Goal: Task Accomplishment & Management: Manage account settings

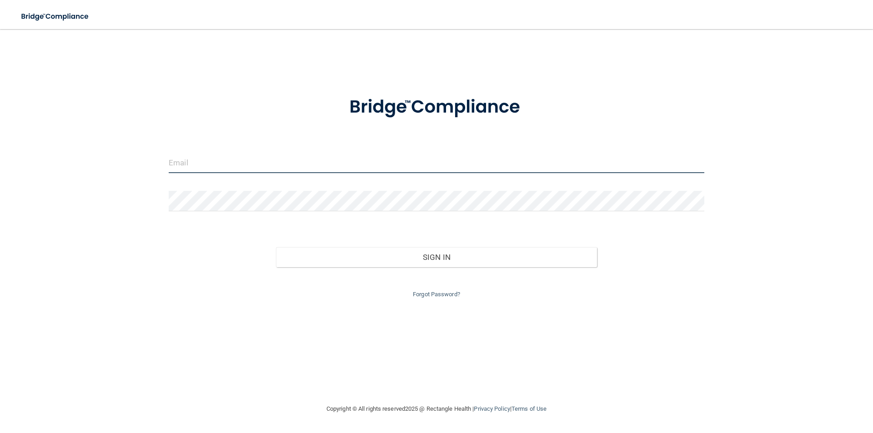
click at [235, 166] on input "email" at bounding box center [436, 163] width 535 height 20
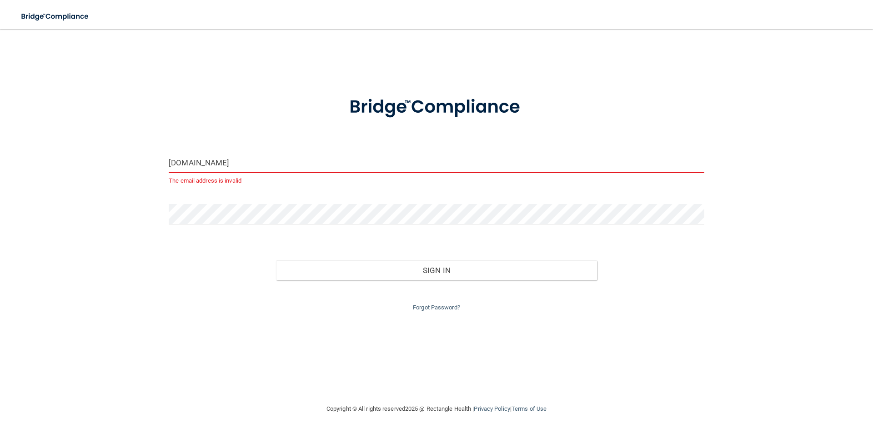
click at [201, 163] on input "[DOMAIN_NAME]" at bounding box center [436, 163] width 535 height 20
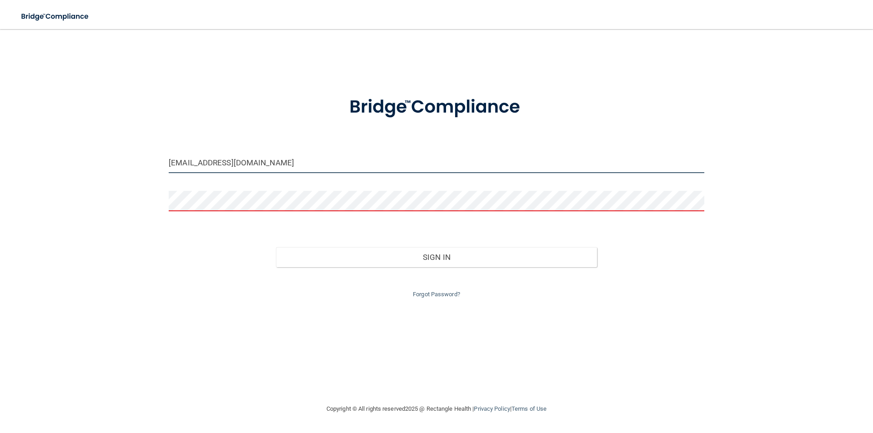
type input "[EMAIL_ADDRESS][DOMAIN_NAME]"
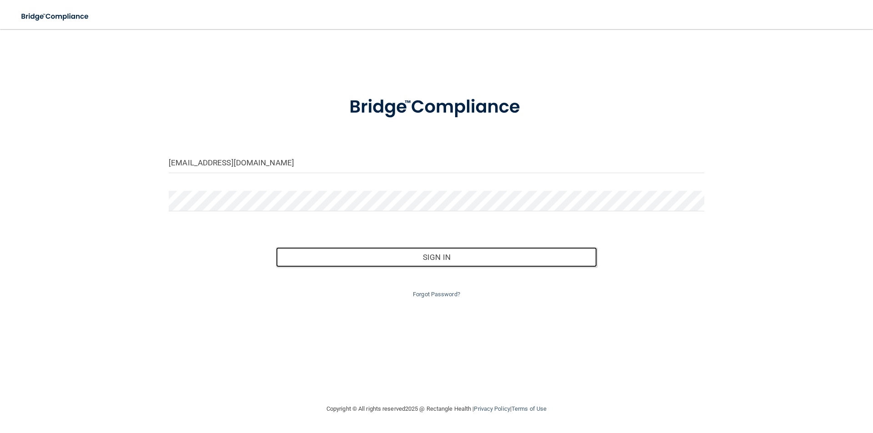
click at [276, 247] on button "Sign In" at bounding box center [436, 257] width 321 height 20
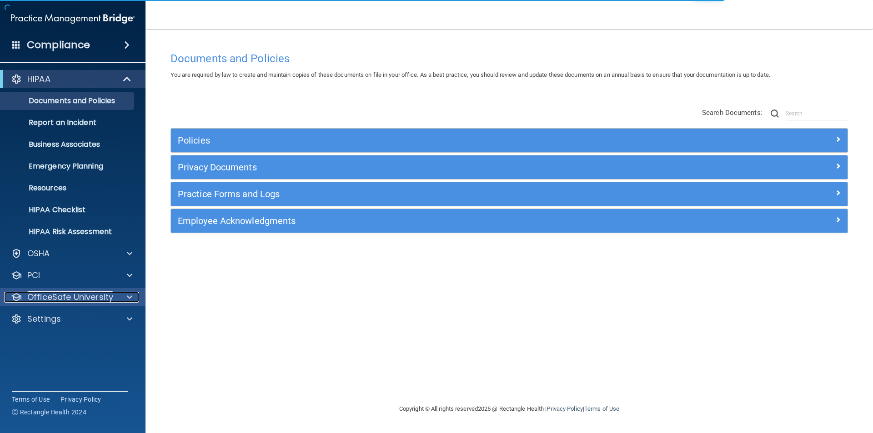
click at [129, 293] on span at bounding box center [129, 297] width 5 height 11
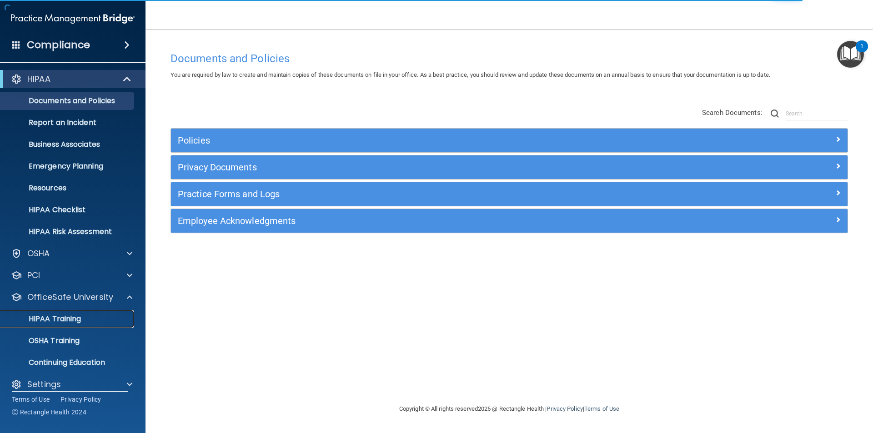
click at [68, 321] on p "HIPAA Training" at bounding box center [43, 318] width 75 height 9
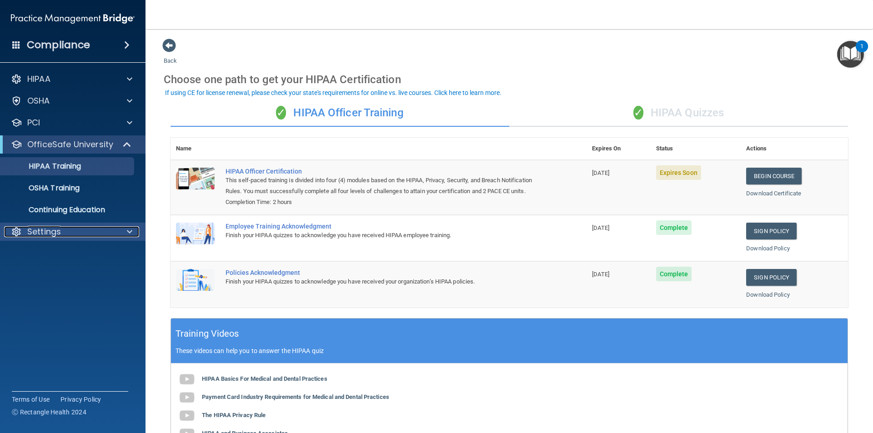
click at [121, 233] on div at bounding box center [128, 231] width 23 height 11
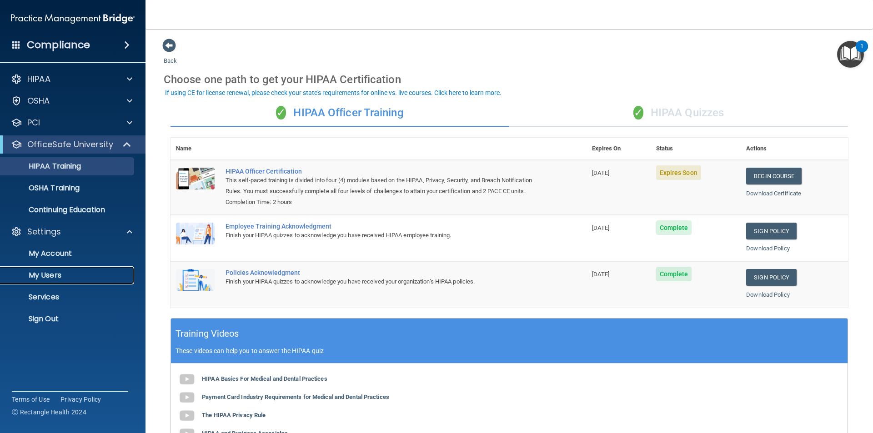
click at [55, 269] on link "My Users" at bounding box center [62, 275] width 143 height 18
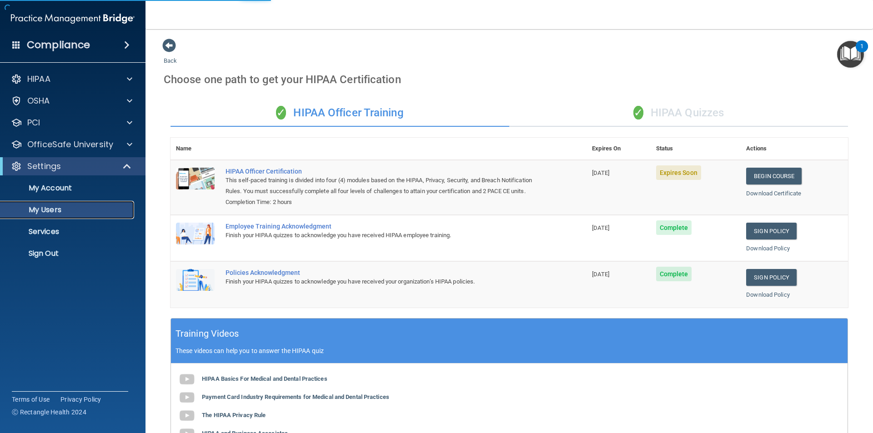
select select "20"
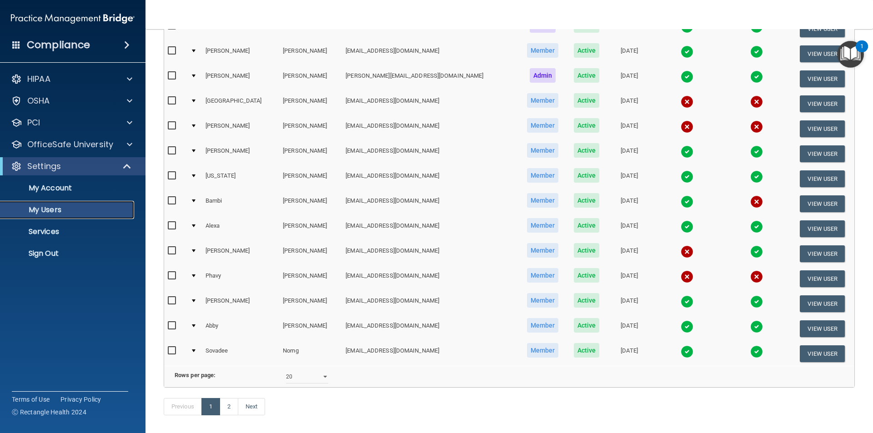
scroll to position [318, 0]
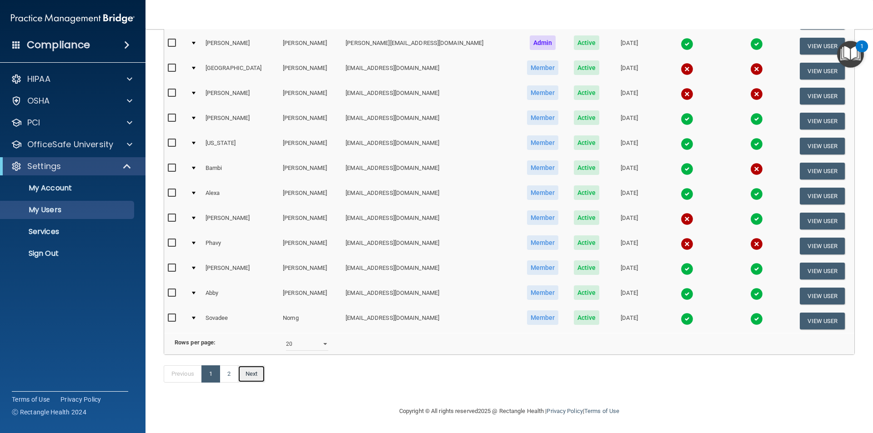
click at [249, 372] on link "Next" at bounding box center [251, 373] width 27 height 17
select select "20"
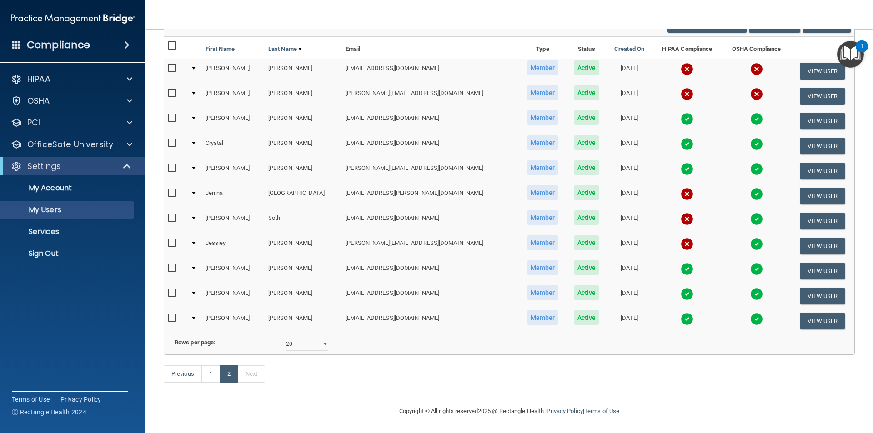
scroll to position [94, 0]
click at [213, 374] on link "1" at bounding box center [210, 373] width 19 height 17
select select "20"
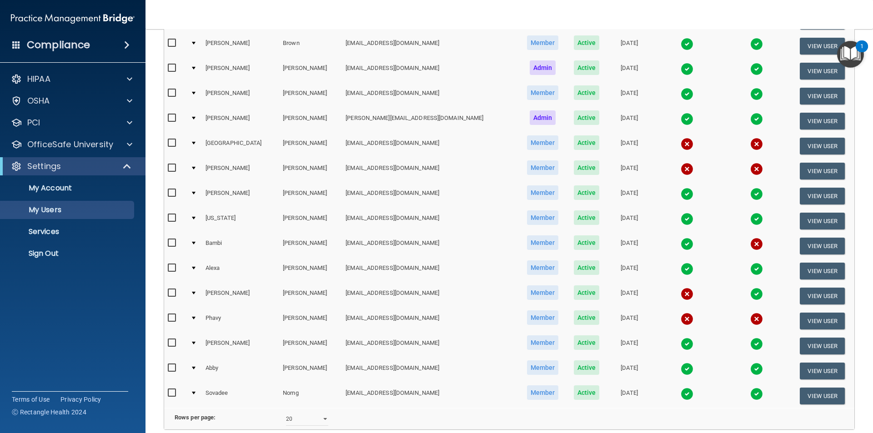
scroll to position [315, 0]
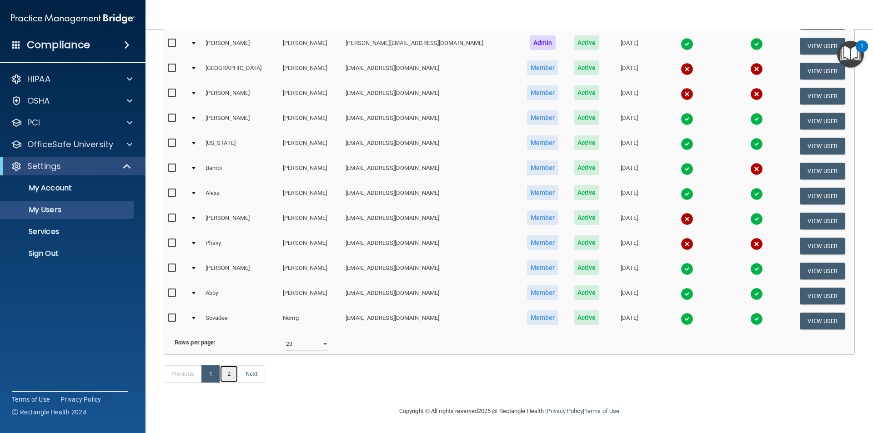
click at [229, 382] on link "2" at bounding box center [229, 373] width 19 height 17
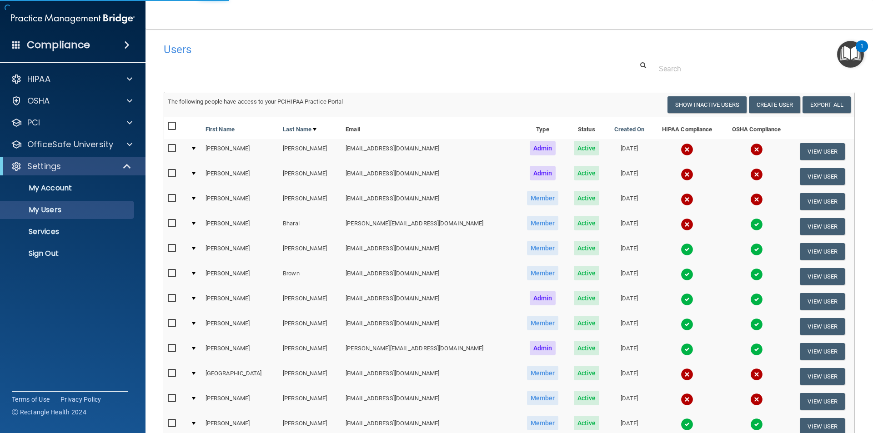
select select "20"
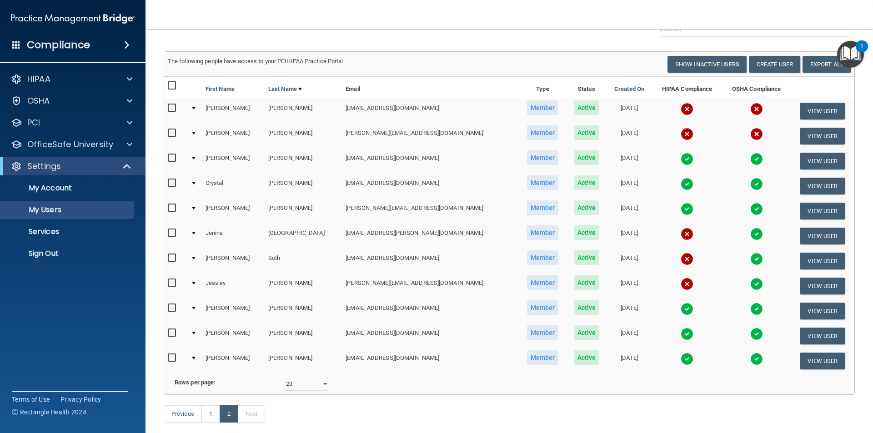
scroll to position [94, 0]
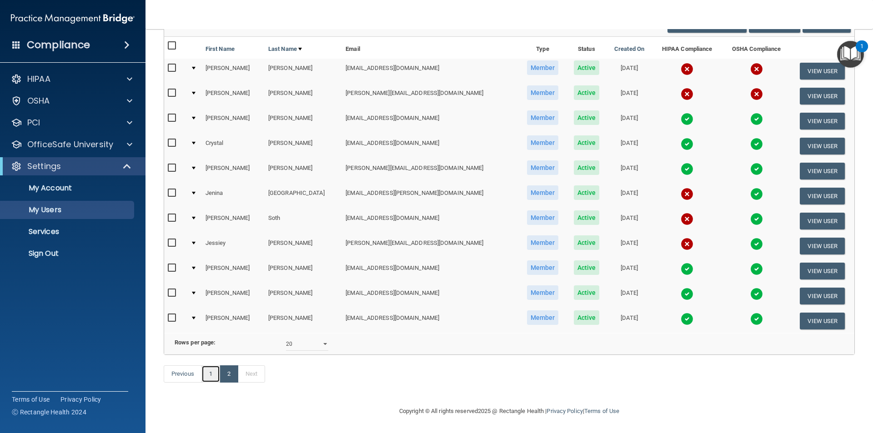
click at [205, 373] on link "1" at bounding box center [210, 373] width 19 height 17
select select "20"
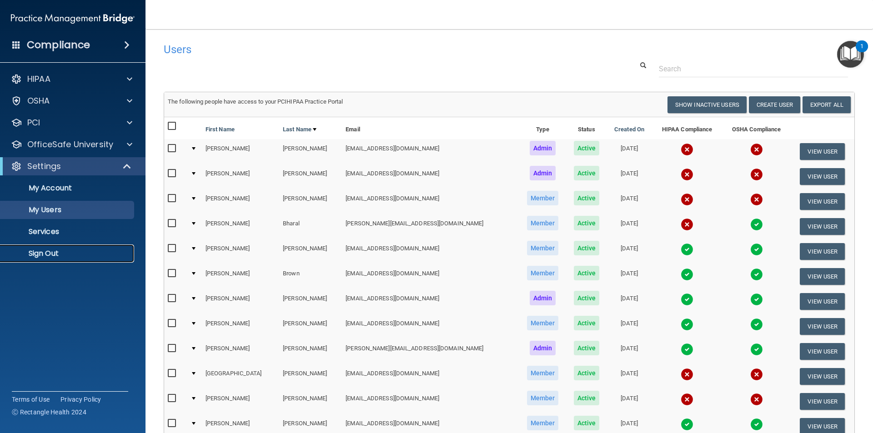
click at [51, 256] on p "Sign Out" at bounding box center [68, 253] width 124 height 9
